Goal: Find specific page/section: Find specific page/section

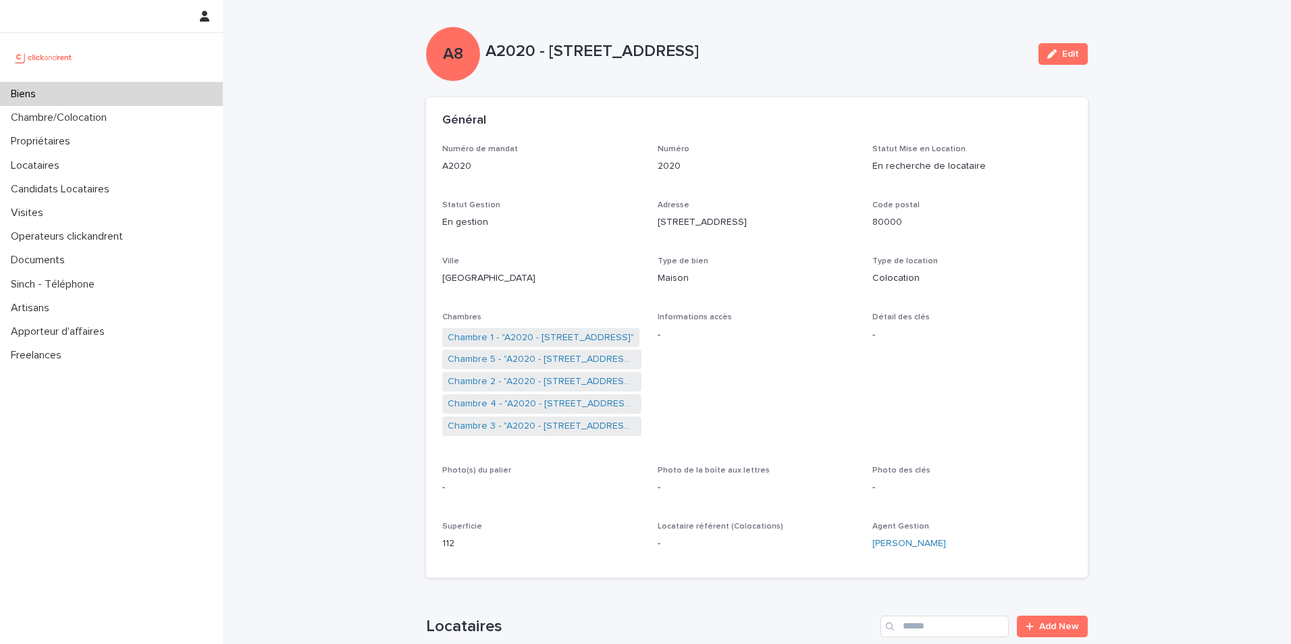
click at [77, 90] on div "Biens" at bounding box center [111, 94] width 223 height 24
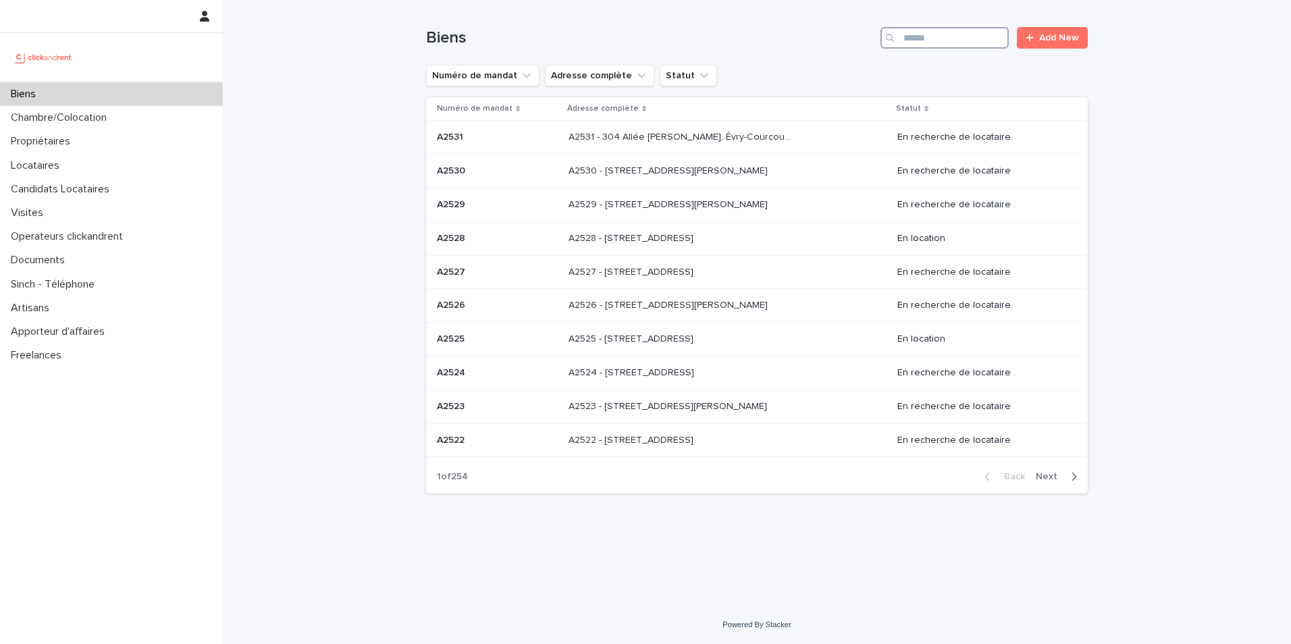
click at [934, 44] on input "Search" at bounding box center [944, 38] width 128 height 22
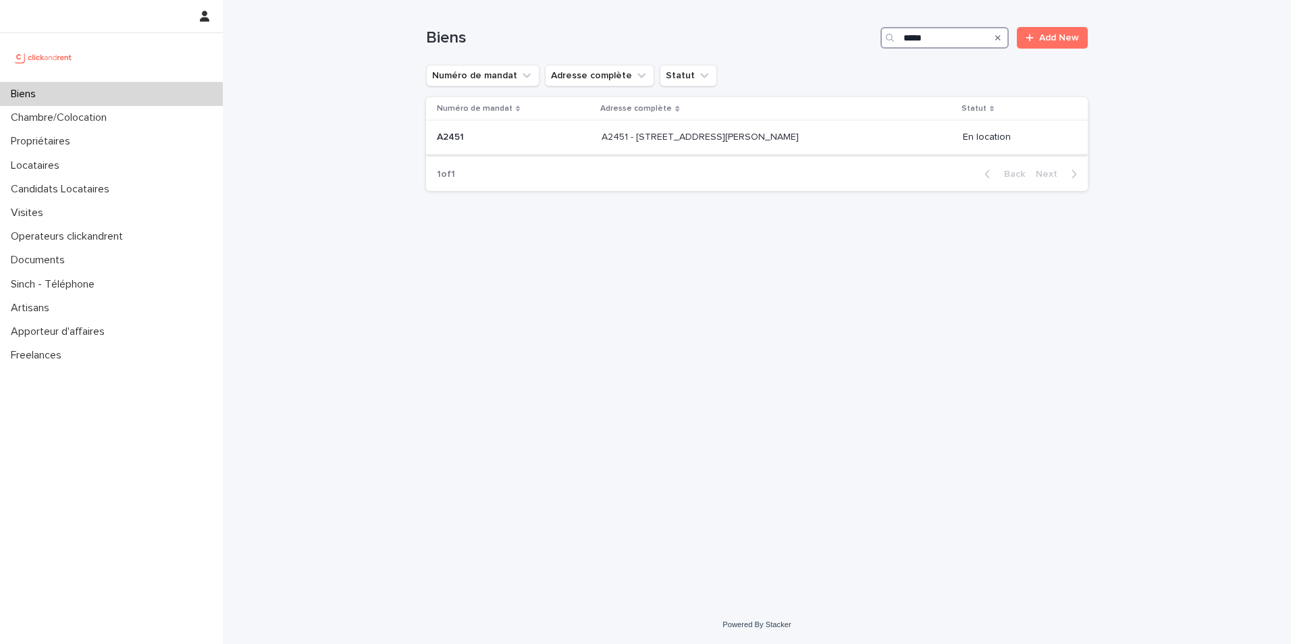
type input "*****"
click at [516, 129] on div "A2451 A2451" at bounding box center [514, 137] width 154 height 22
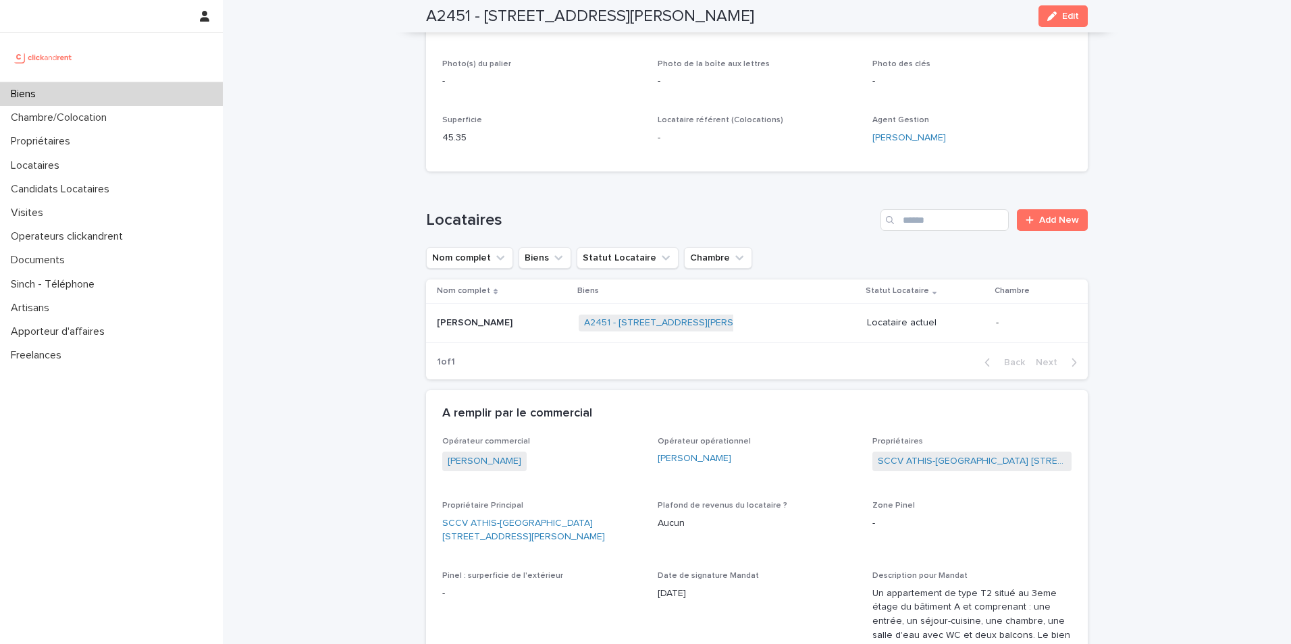
scroll to position [203, 0]
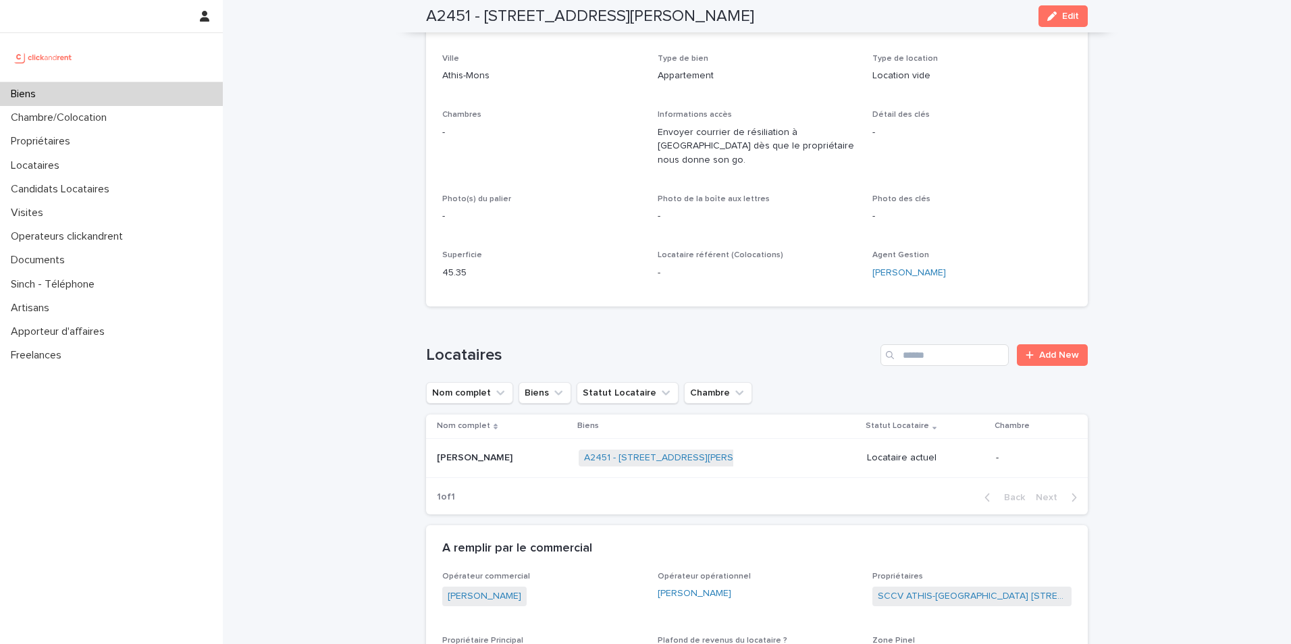
click at [795, 444] on div "A2451 - [STREET_ADDRESS][PERSON_NAME] + 0" at bounding box center [717, 458] width 277 height 28
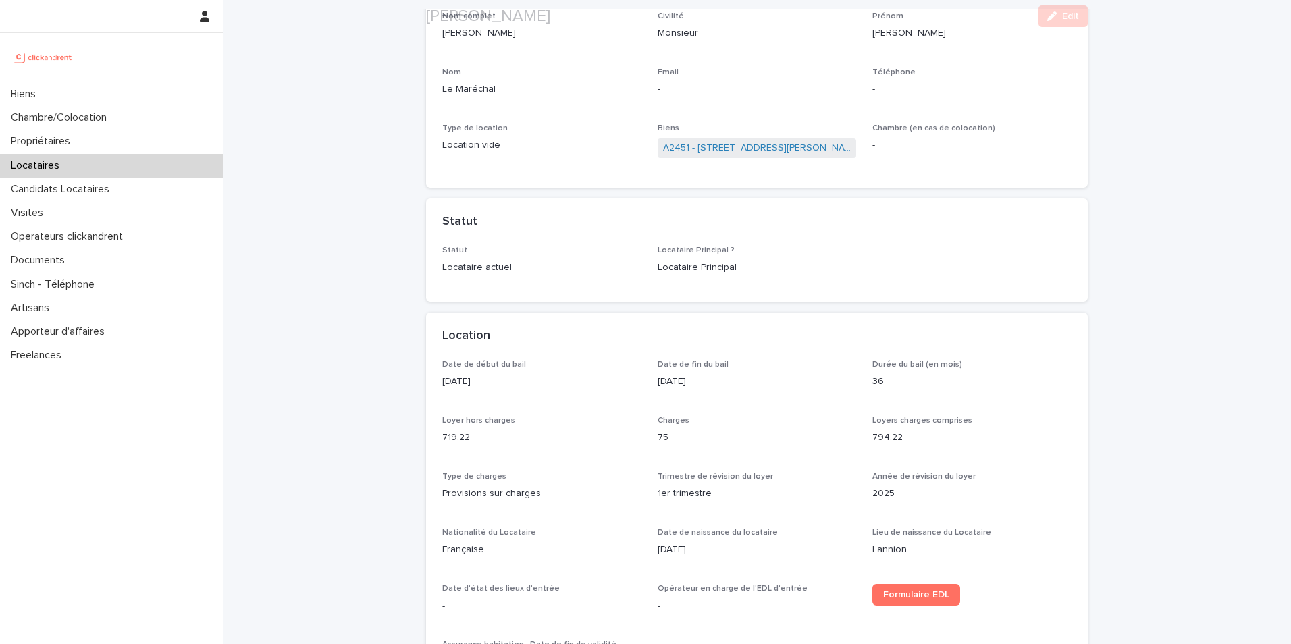
scroll to position [203, 0]
